Goal: Book appointment/travel/reservation

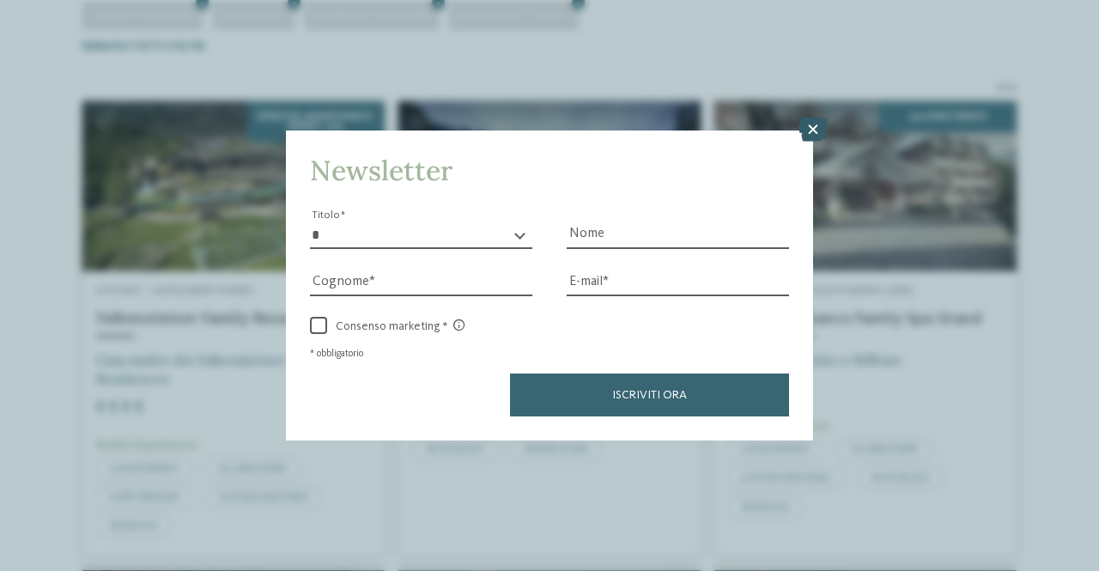
click at [810, 134] on icon at bounding box center [812, 130] width 29 height 24
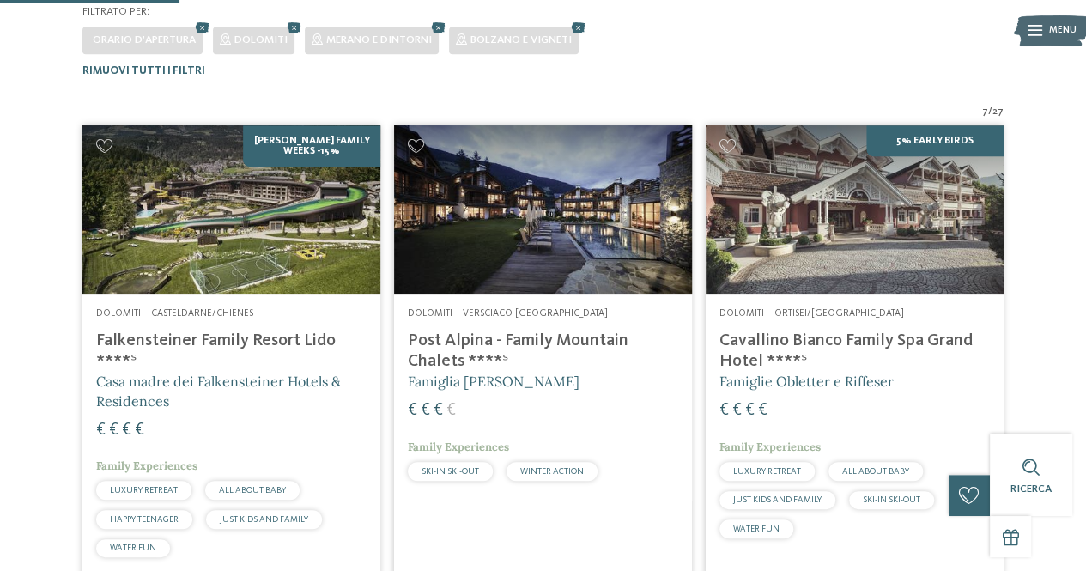
scroll to position [338, 0]
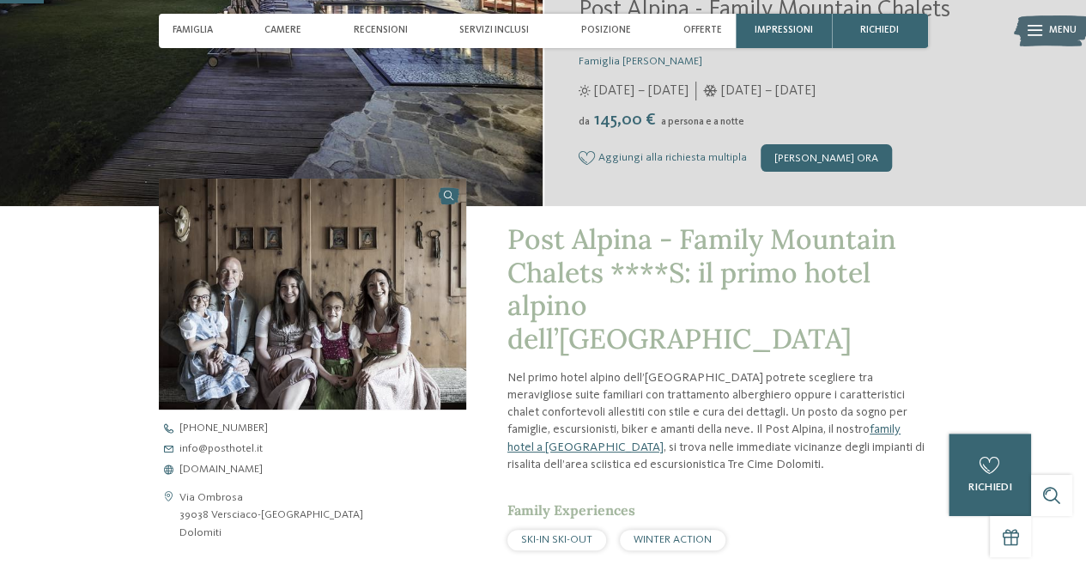
scroll to position [172, 0]
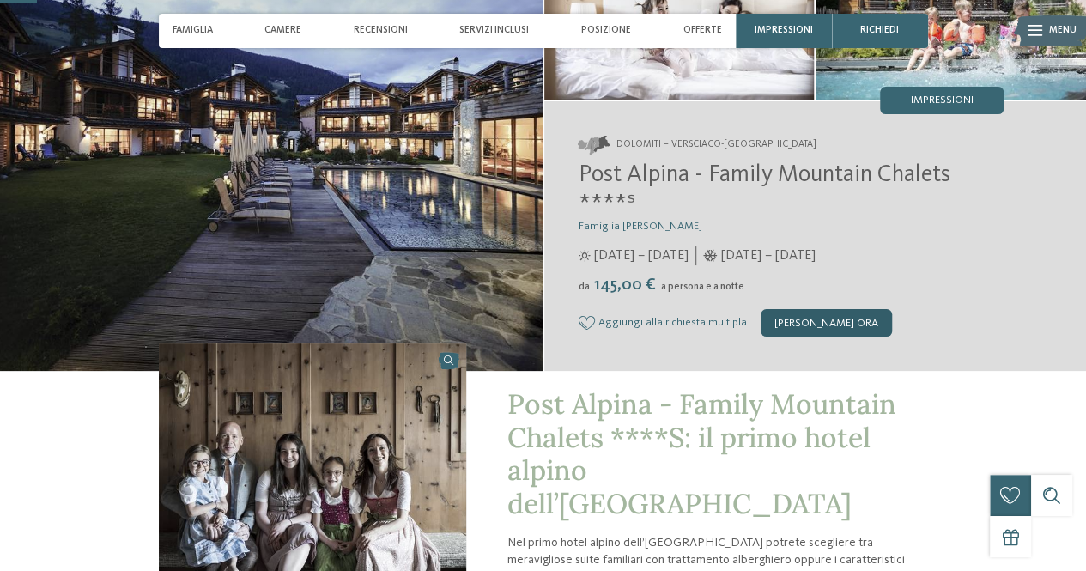
click at [829, 322] on div "[PERSON_NAME] ora" at bounding box center [826, 322] width 131 height 27
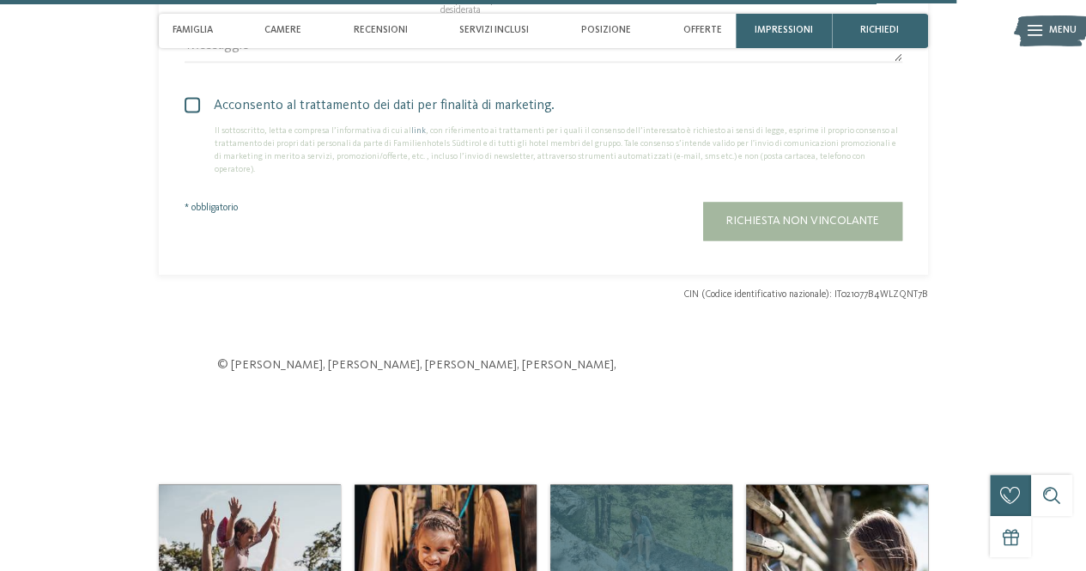
scroll to position [4631, 0]
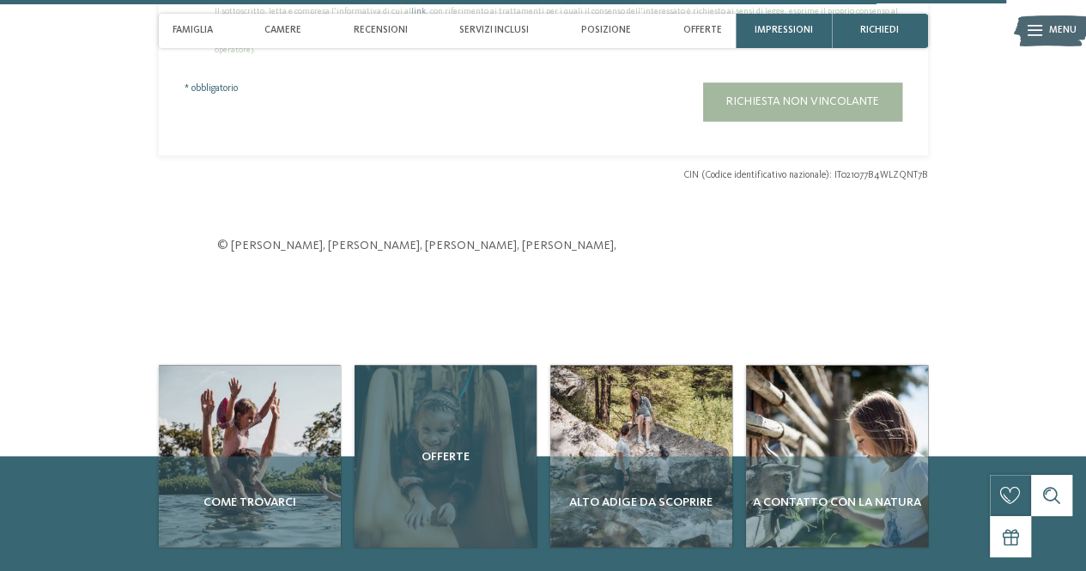
click at [463, 415] on div "Offerte" at bounding box center [446, 456] width 182 height 182
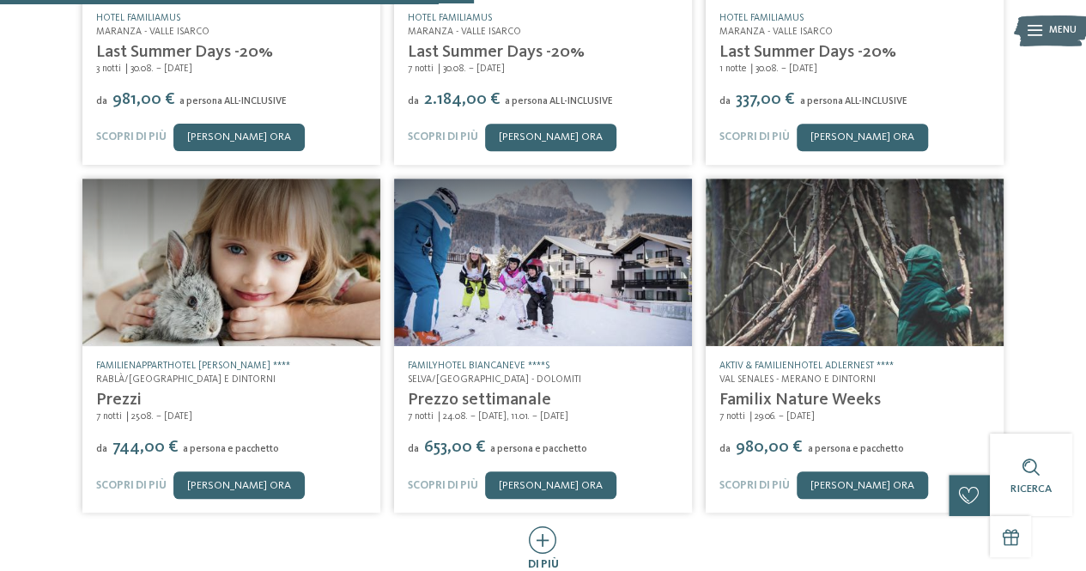
scroll to position [944, 0]
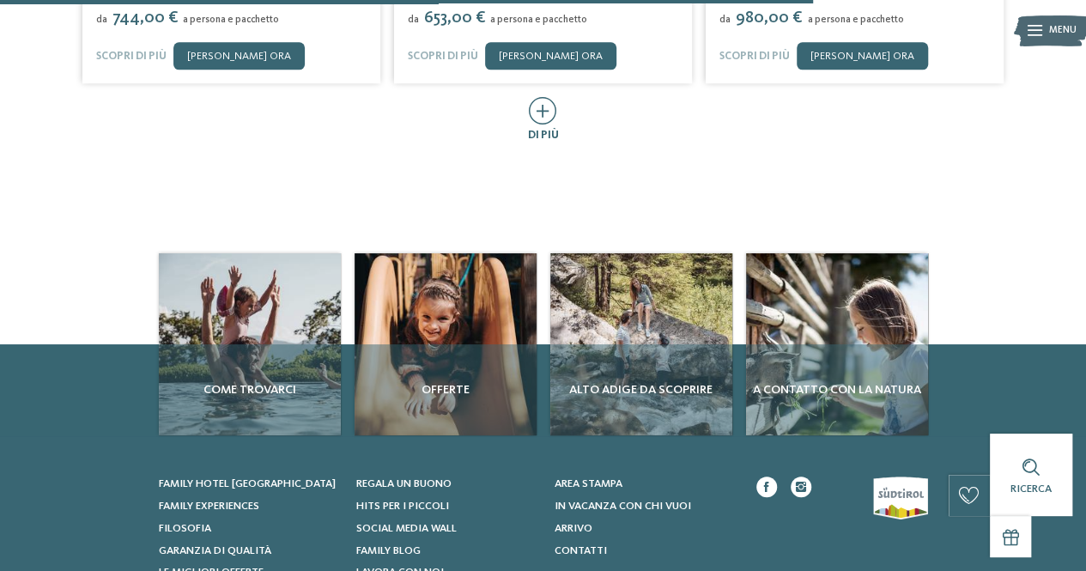
click at [552, 97] on icon at bounding box center [543, 110] width 28 height 27
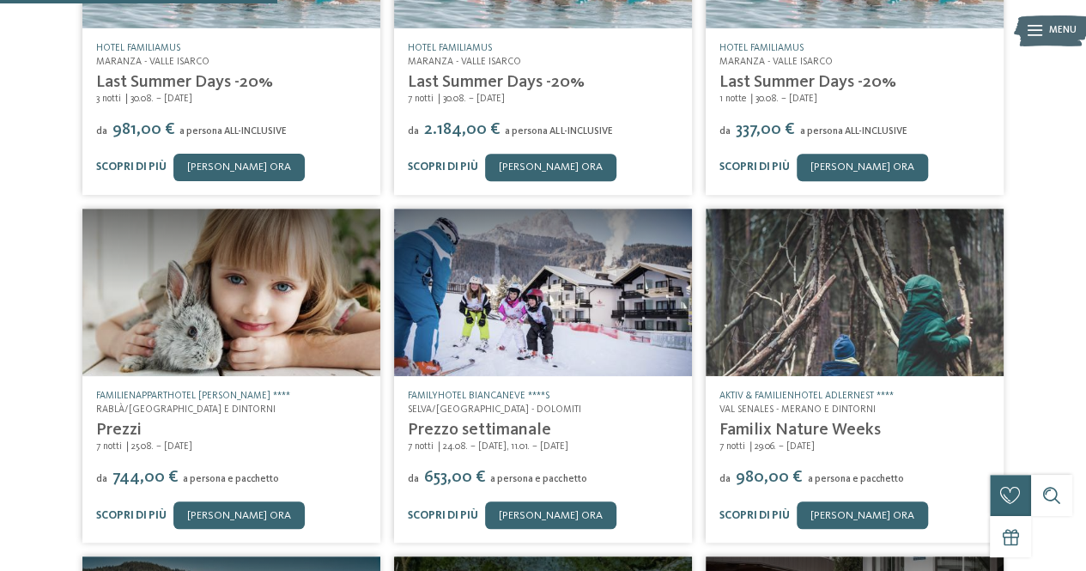
scroll to position [0, 0]
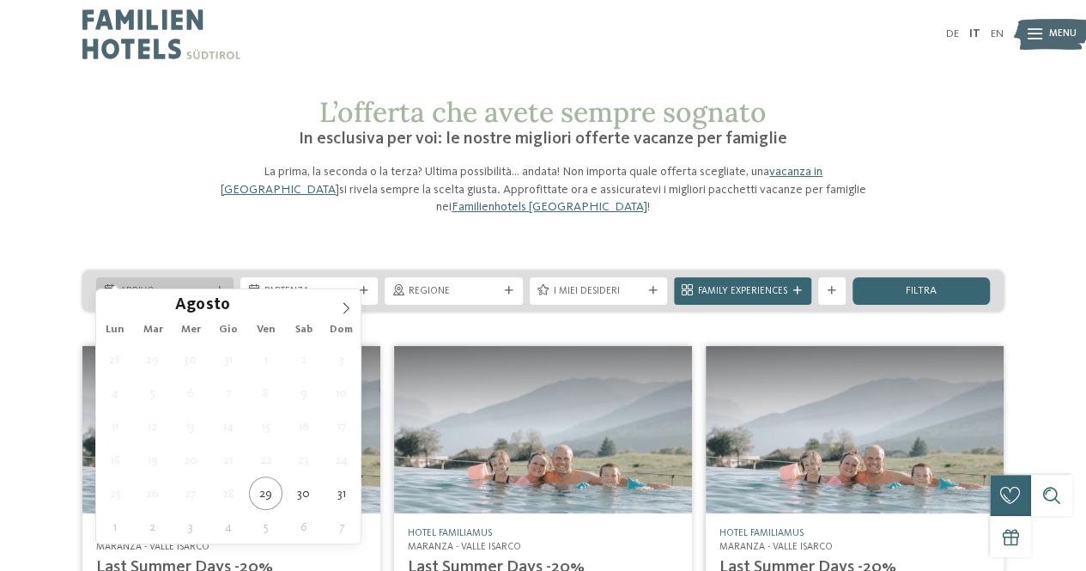
click at [167, 285] on span "Arrivo" at bounding box center [164, 292] width 89 height 14
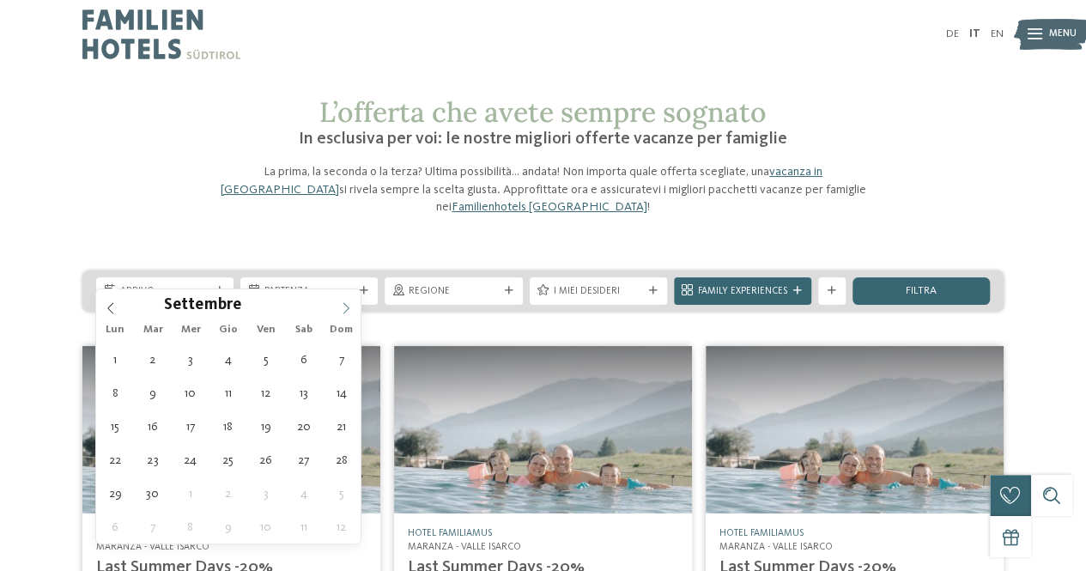
click at [342, 310] on icon at bounding box center [346, 308] width 12 height 12
type div "05.12.2025"
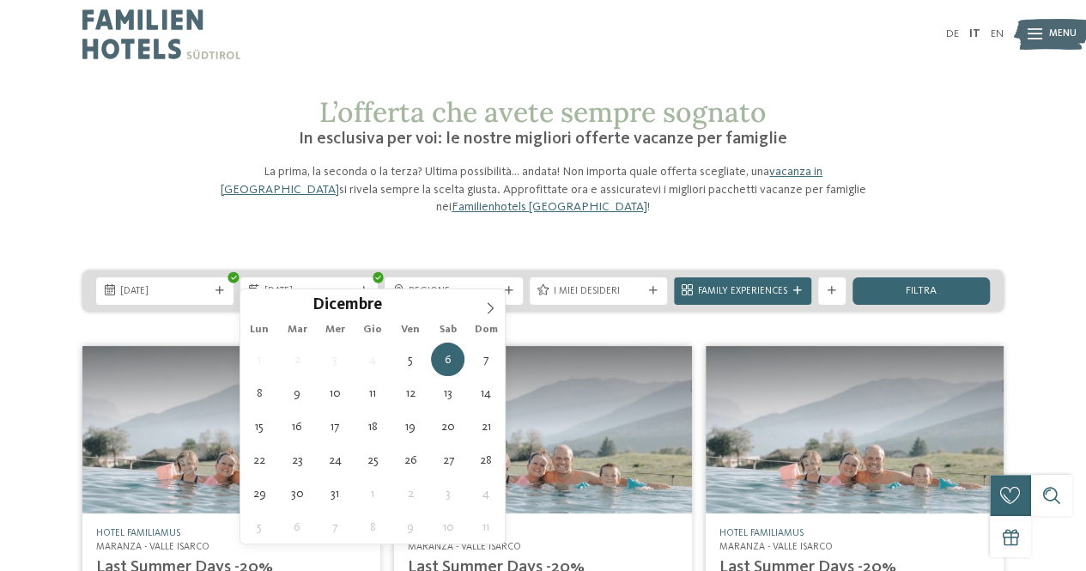
type div "08.12.2025"
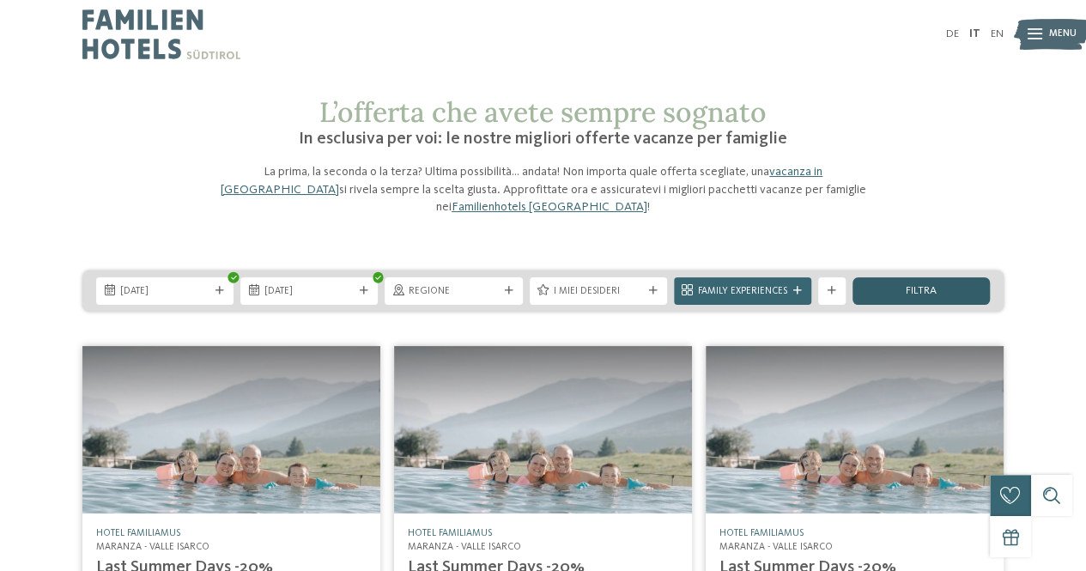
click at [927, 286] on span "filtra" at bounding box center [921, 291] width 31 height 11
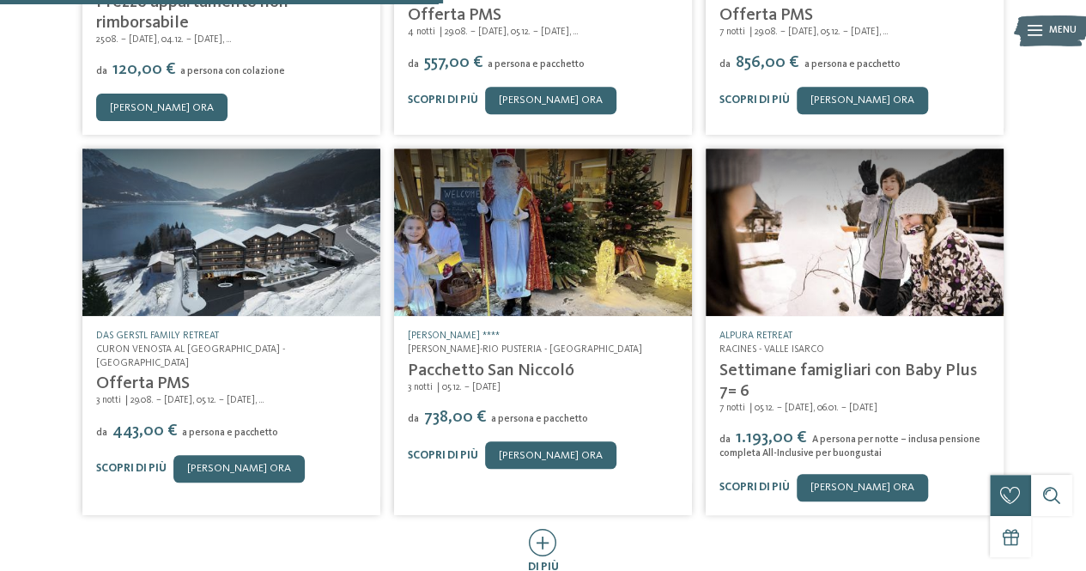
scroll to position [740, 0]
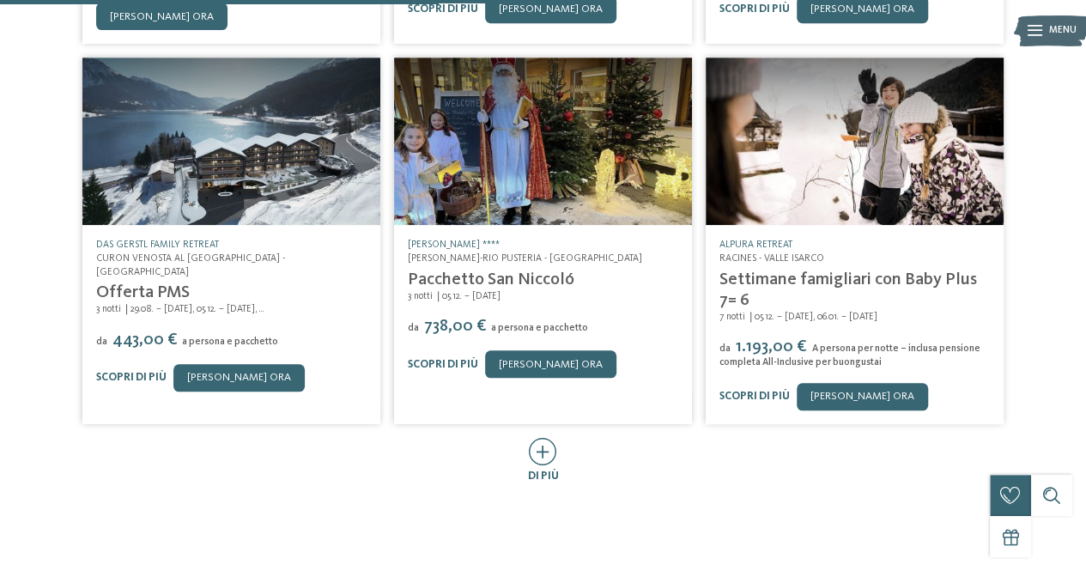
click at [542, 438] on icon at bounding box center [543, 451] width 28 height 27
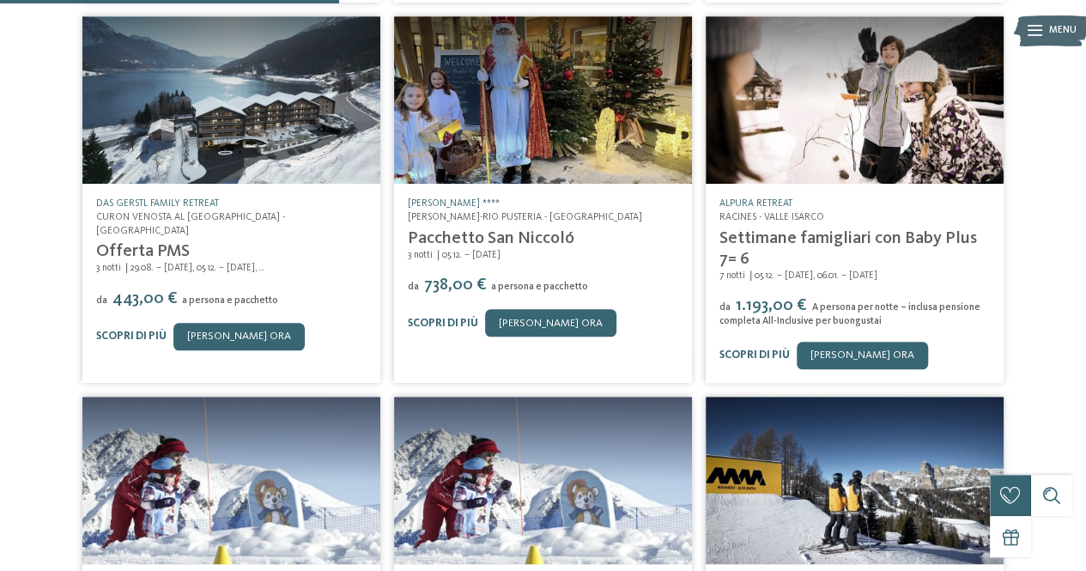
scroll to position [912, 0]
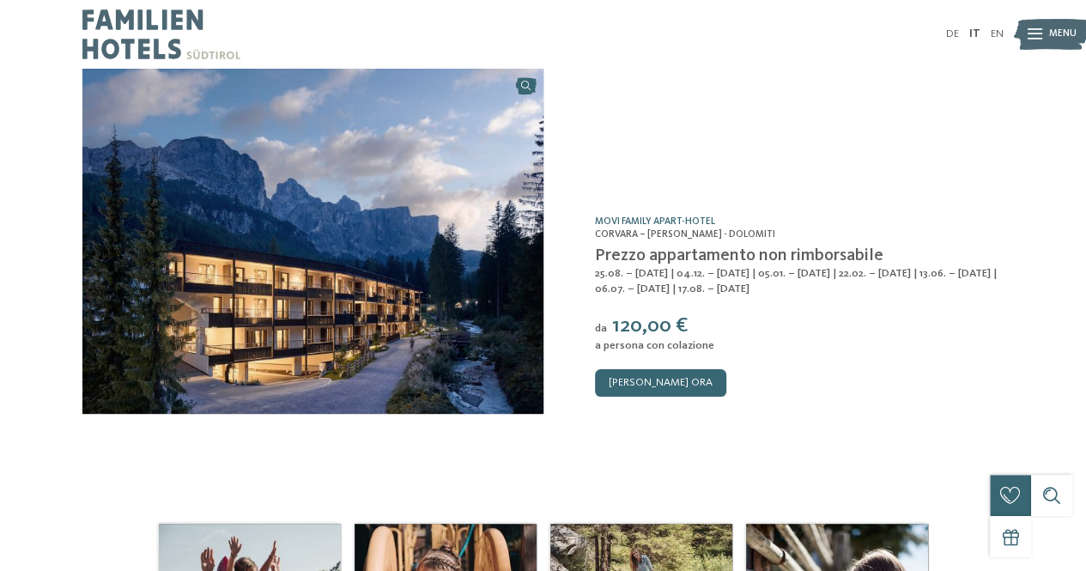
click at [270, 218] on img at bounding box center [312, 241] width 461 height 345
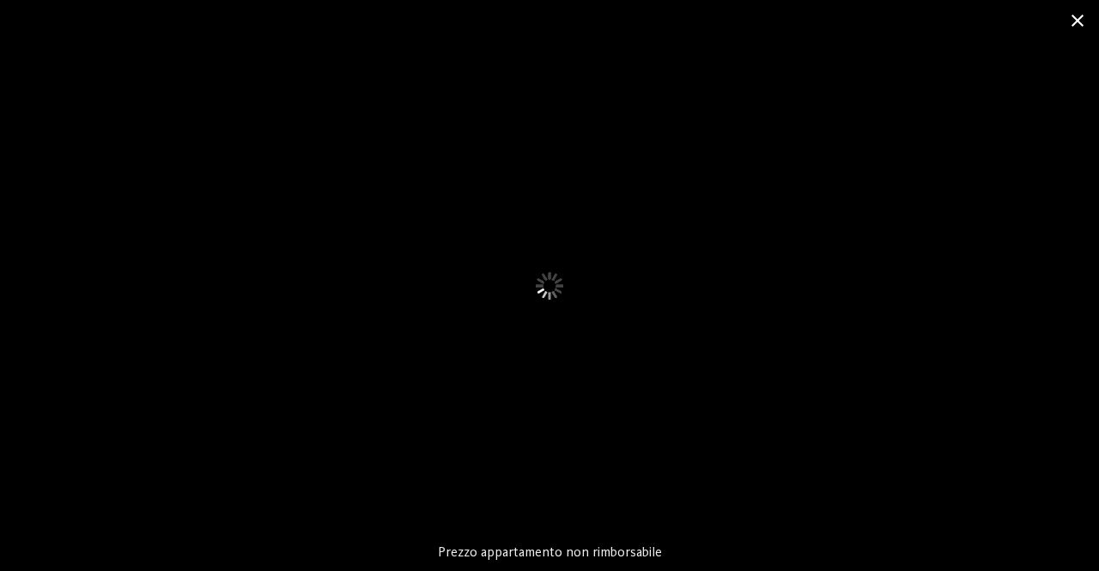
drag, startPoint x: 1081, startPoint y: 25, endPoint x: 923, endPoint y: 76, distance: 165.9
click at [1080, 25] on span at bounding box center [1077, 20] width 43 height 40
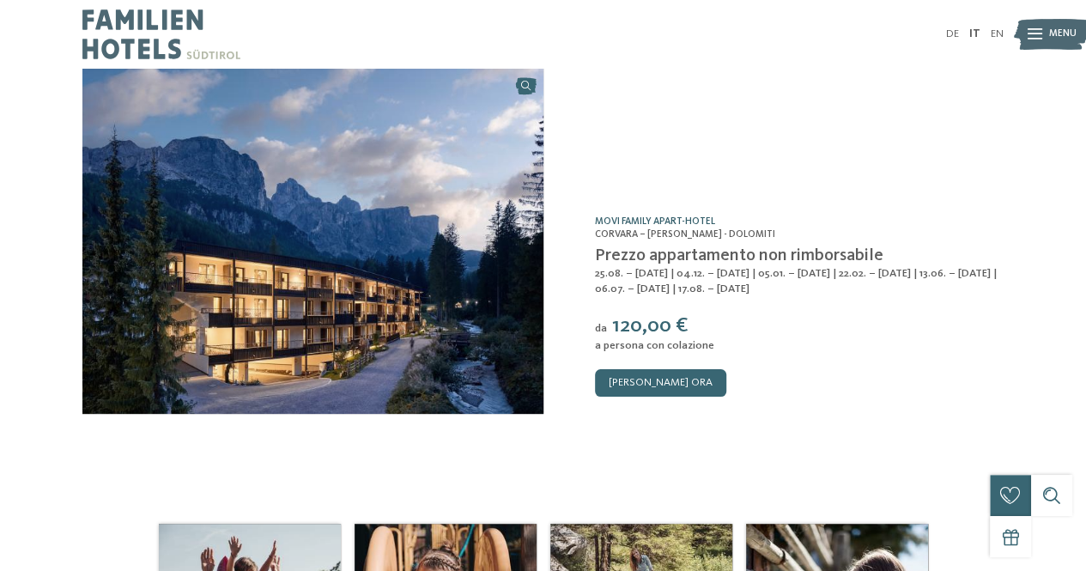
click at [646, 217] on link "Movi Family Apart-Hotel" at bounding box center [655, 221] width 120 height 10
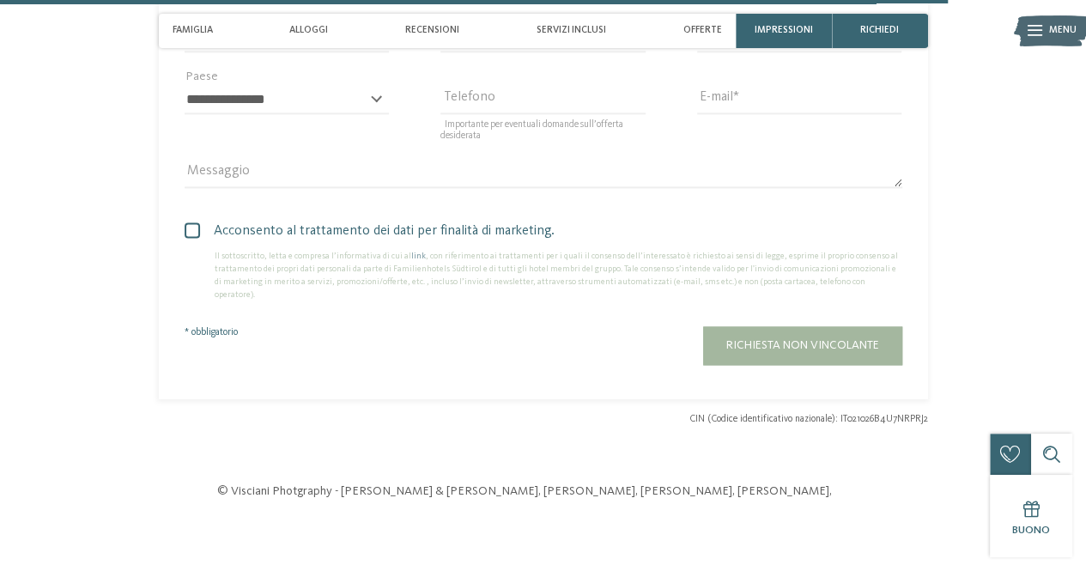
scroll to position [4635, 0]
